Goal: Check status: Check status

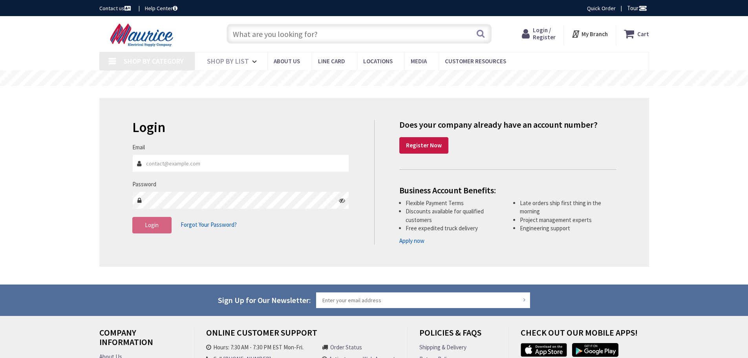
type input "[EMAIL_ADDRESS][DOMAIN_NAME]"
click at [151, 236] on fieldset "Email harvest@harvest-electric.com Password Login Forgot Your Password?" at bounding box center [240, 192] width 217 height 98
type input "[STREET_ADDRESS]"
click at [150, 227] on span "Login" at bounding box center [152, 224] width 14 height 7
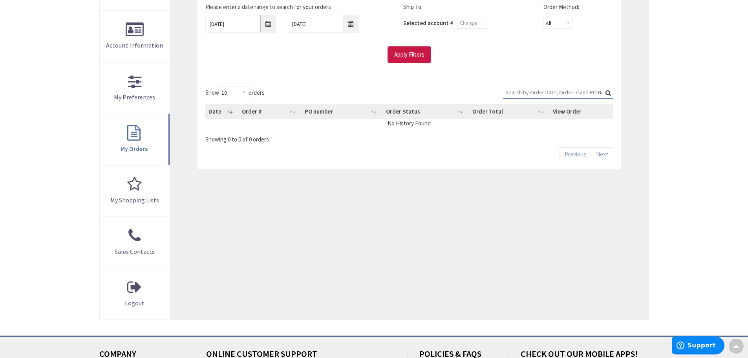
click at [242, 138] on div "Showing 0 to 0 of 0 orders" at bounding box center [408, 136] width 407 height 13
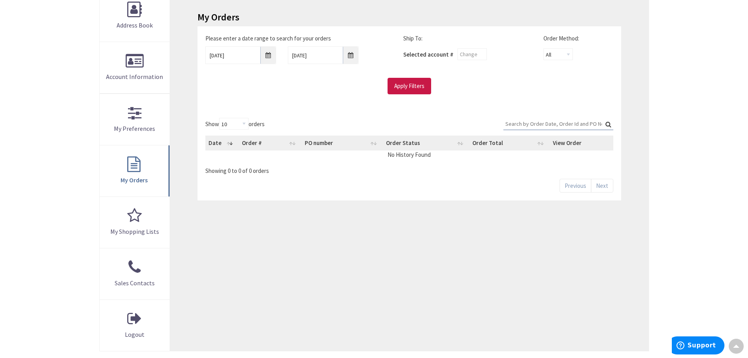
scroll to position [78, 0]
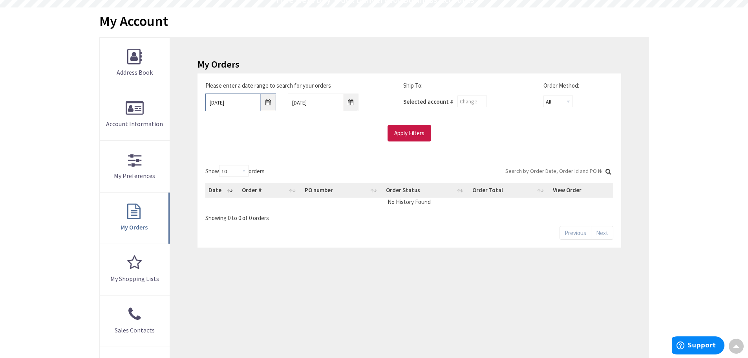
click at [265, 108] on input "[DATE]" at bounding box center [240, 102] width 71 height 18
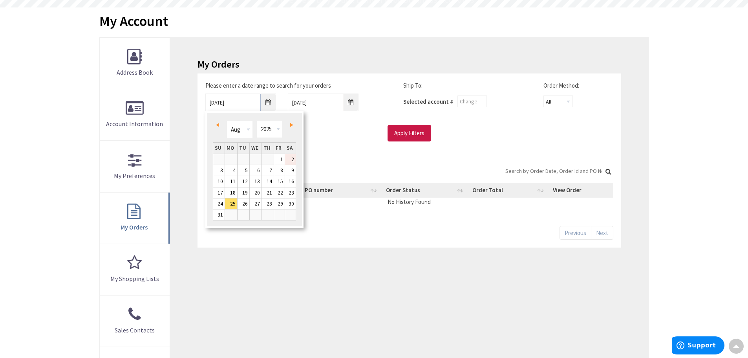
click at [285, 156] on link "2" at bounding box center [290, 159] width 11 height 11
type input "[DATE]"
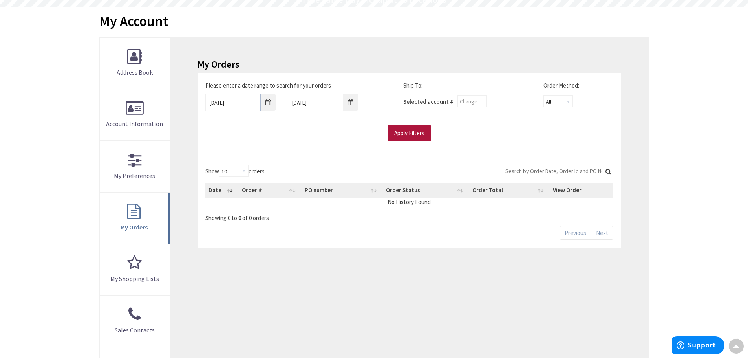
click at [408, 130] on input "Apply Filters" at bounding box center [409, 133] width 44 height 16
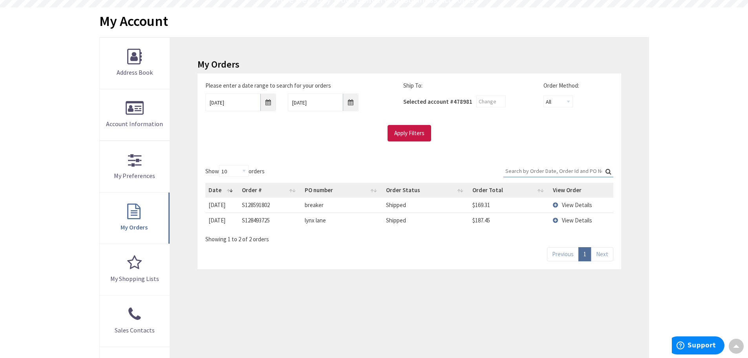
click at [579, 217] on span "View Details" at bounding box center [577, 219] width 30 height 7
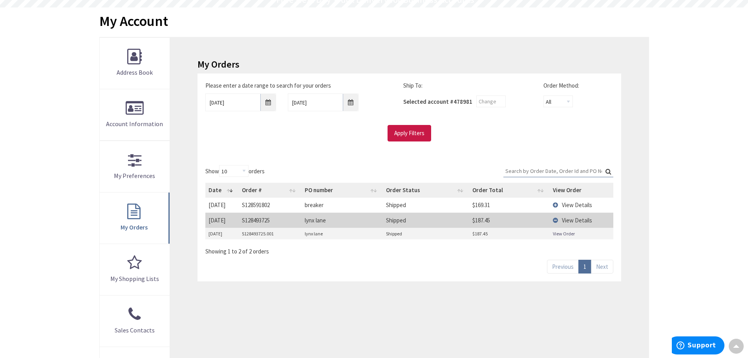
click at [557, 232] on link "View Order" at bounding box center [564, 233] width 22 height 7
click at [575, 203] on span "View Details" at bounding box center [577, 204] width 30 height 7
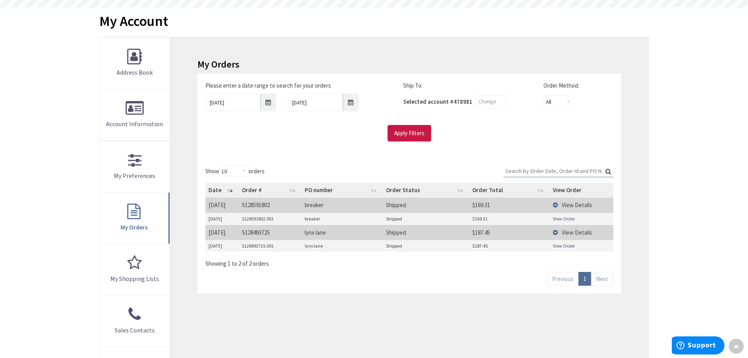
click at [569, 219] on link "View Order" at bounding box center [564, 218] width 22 height 7
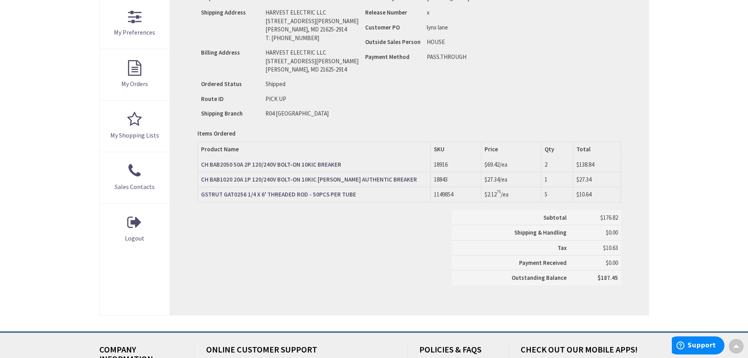
scroll to position [235, 0]
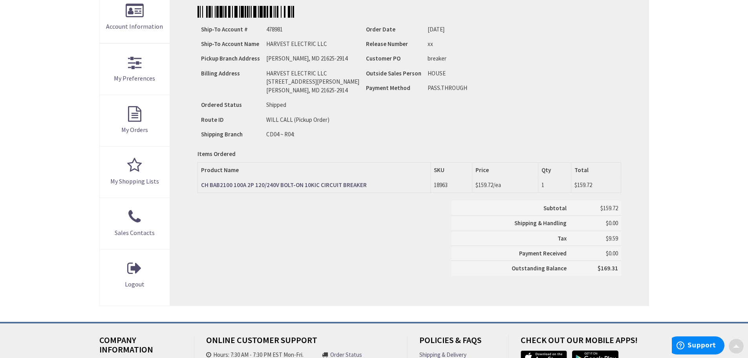
scroll to position [196, 0]
